Goal: Task Accomplishment & Management: Use online tool/utility

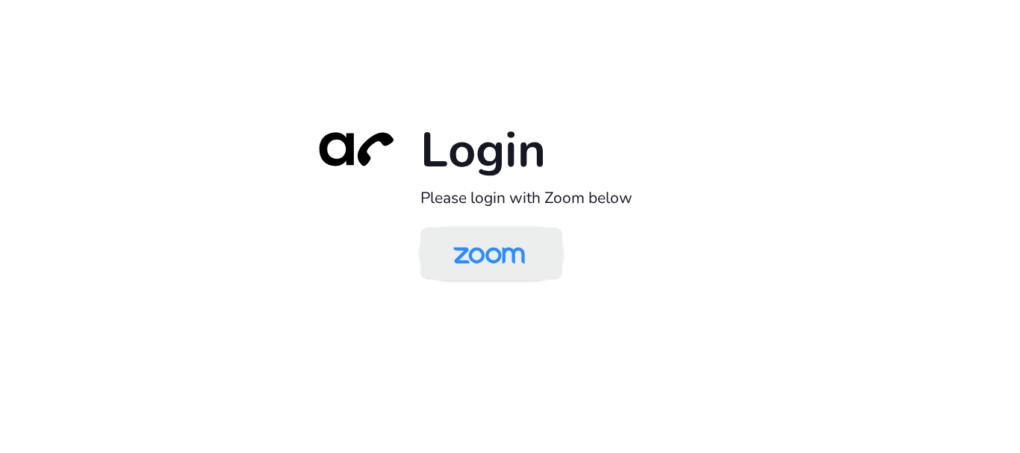
click at [472, 255] on img at bounding box center [489, 255] width 103 height 49
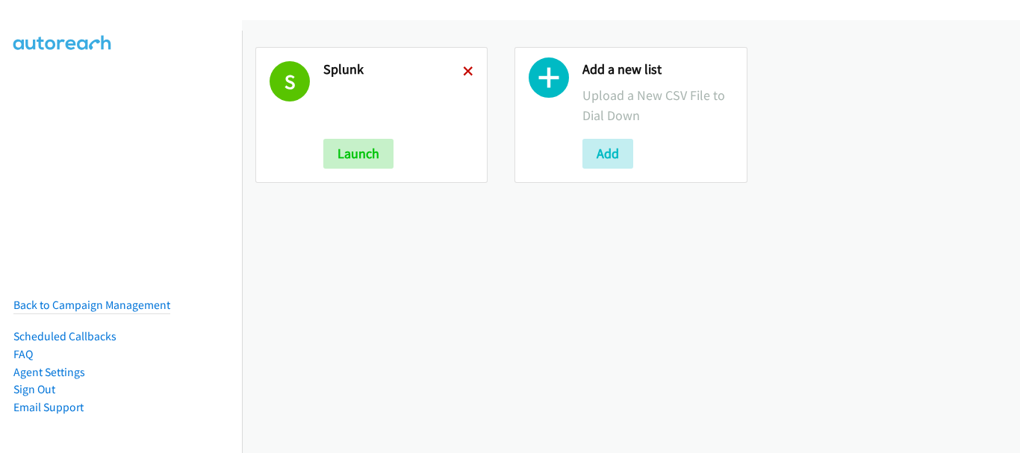
click at [464, 73] on icon at bounding box center [468, 72] width 10 height 10
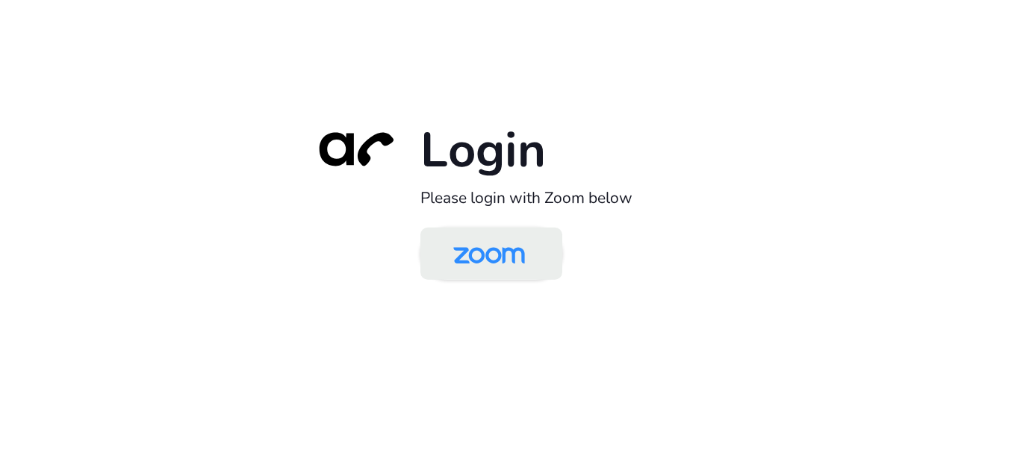
click at [524, 266] on img at bounding box center [489, 255] width 103 height 49
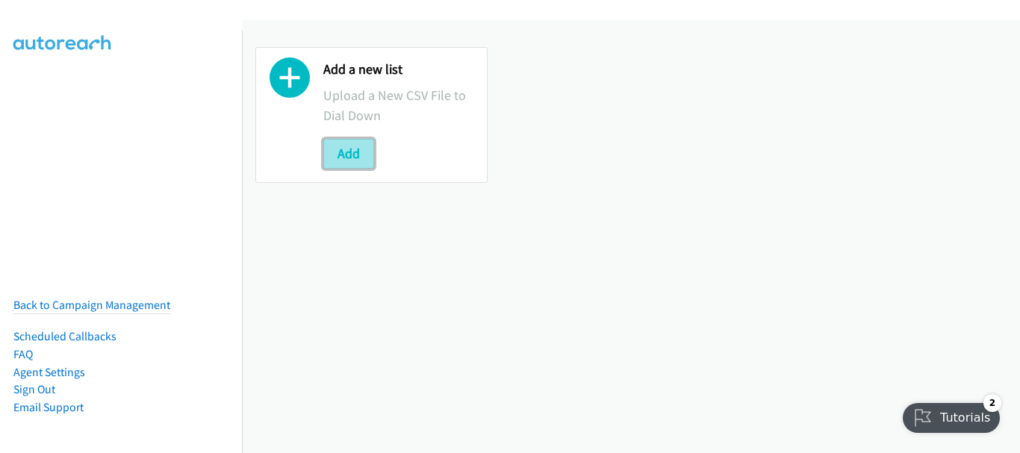
click at [343, 157] on button "Add" at bounding box center [348, 154] width 51 height 30
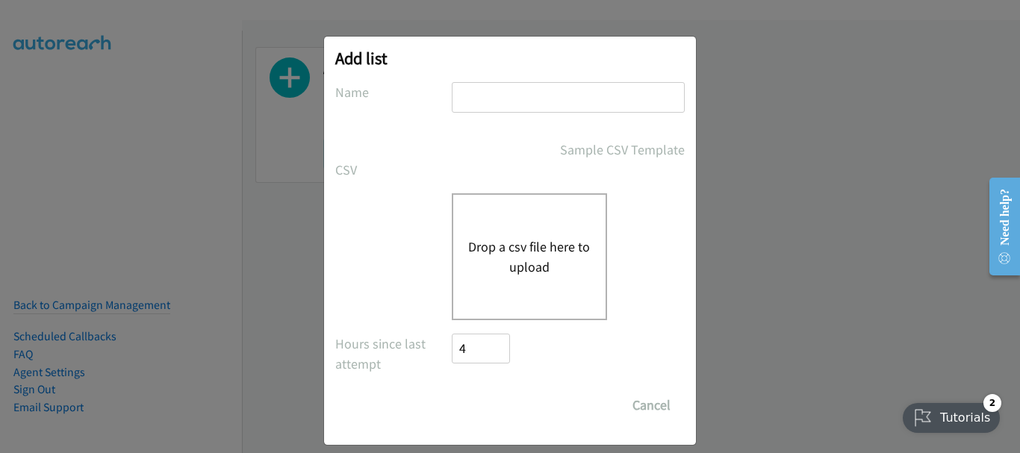
click at [613, 111] on input "text" at bounding box center [568, 97] width 233 height 31
click at [478, 87] on input "text" at bounding box center [568, 97] width 233 height 31
type input "splunk"
click at [518, 262] on button "Drop a csv file here to upload" at bounding box center [529, 257] width 122 height 40
click at [868, 139] on div "Add list No phone fields were returned for that Report or List View Please uplo…" at bounding box center [510, 233] width 1020 height 440
